Goal: Check status: Check status

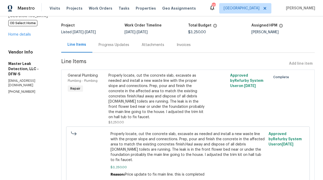
scroll to position [30, 0]
click at [105, 44] on div "Progress Updates" at bounding box center [114, 45] width 31 height 5
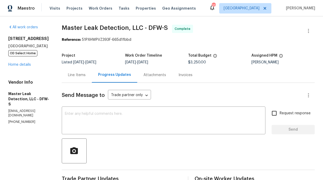
click at [14, 61] on div "[STREET_ADDRESS] OD Select Home Home details" at bounding box center [28, 51] width 41 height 31
click at [15, 64] on link "Home details" at bounding box center [19, 65] width 23 height 4
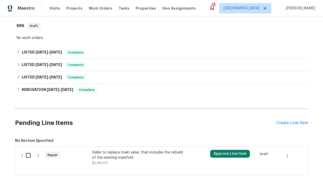
scroll to position [72, 0]
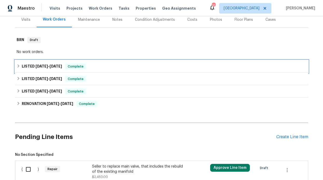
click at [45, 63] on h6 "LISTED [DATE] - [DATE]" at bounding box center [42, 66] width 40 height 6
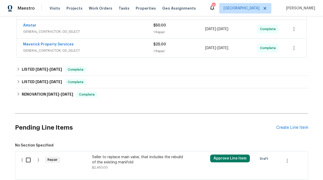
scroll to position [202, 0]
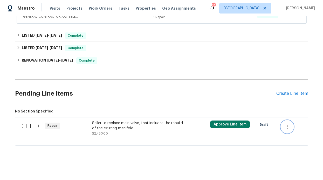
click at [281, 121] on button "button" at bounding box center [287, 126] width 12 height 12
click at [287, 121] on li "Cancel" at bounding box center [289, 121] width 20 height 9
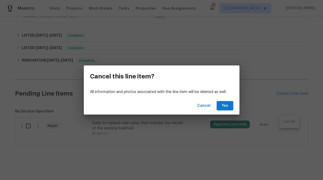
click at [233, 103] on div "Cancel Yes" at bounding box center [162, 106] width 156 height 18
click at [227, 102] on span "Yes" at bounding box center [225, 105] width 8 height 6
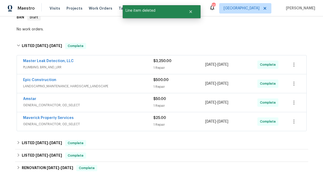
scroll to position [61, 0]
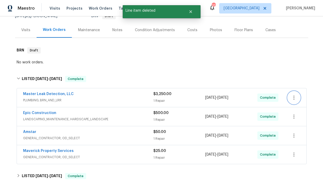
click at [296, 92] on button "button" at bounding box center [294, 97] width 12 height 12
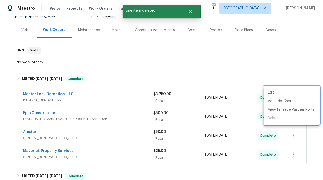
click at [195, 88] on div at bounding box center [161, 90] width 323 height 180
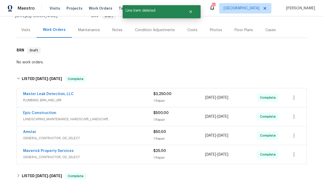
click at [111, 91] on div "Master Leak Detection, LLC" at bounding box center [88, 94] width 130 height 6
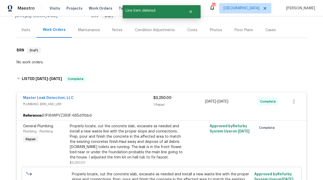
click at [55, 95] on span "Master Leak Detection, LLC" at bounding box center [48, 97] width 51 height 5
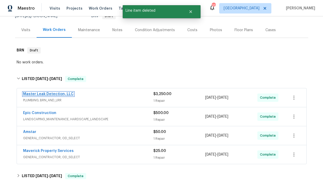
click at [55, 92] on link "Master Leak Detection, LLC" at bounding box center [48, 94] width 51 height 4
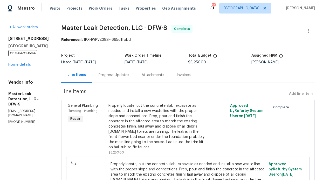
click at [116, 76] on div "Progress Updates" at bounding box center [114, 74] width 31 height 5
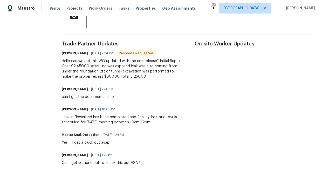
scroll to position [139, 0]
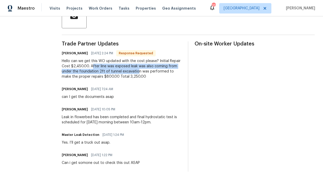
drag, startPoint x: 108, startPoint y: 62, endPoint x: 124, endPoint y: 69, distance: 17.7
click at [148, 68] on div "Hello can we get this WO updated with the cost please? Initial Repair Cost $2,4…" at bounding box center [122, 68] width 120 height 21
click at [124, 69] on div "Hello can we get this WO updated with the cost please? Initial Repair Cost $2,4…" at bounding box center [122, 68] width 120 height 21
drag, startPoint x: 109, startPoint y: 63, endPoint x: 143, endPoint y: 69, distance: 33.8
click at [145, 69] on div "Hello can we get this WO updated with the cost please? Initial Repair Cost $2,4…" at bounding box center [122, 68] width 120 height 21
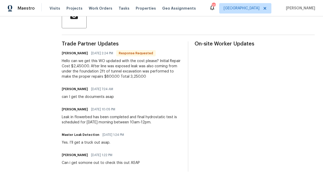
drag, startPoint x: 123, startPoint y: 68, endPoint x: 119, endPoint y: 65, distance: 5.2
click at [123, 68] on div "Hello can we get this WO updated with the cost please? Initial Repair Cost $2,4…" at bounding box center [122, 68] width 120 height 21
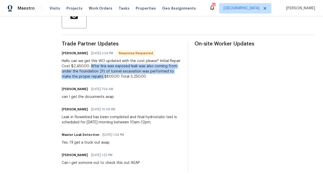
drag, startPoint x: 106, startPoint y: 62, endPoint x: 112, endPoint y: 71, distance: 11.3
click at [112, 71] on div "Hello can we get this WO updated with the cost please? Initial Repair Cost $2,4…" at bounding box center [122, 68] width 120 height 21
copy div "After line was exposed leak was also coming from under the foundation 2ft of tu…"
